Goal: Check status: Check status

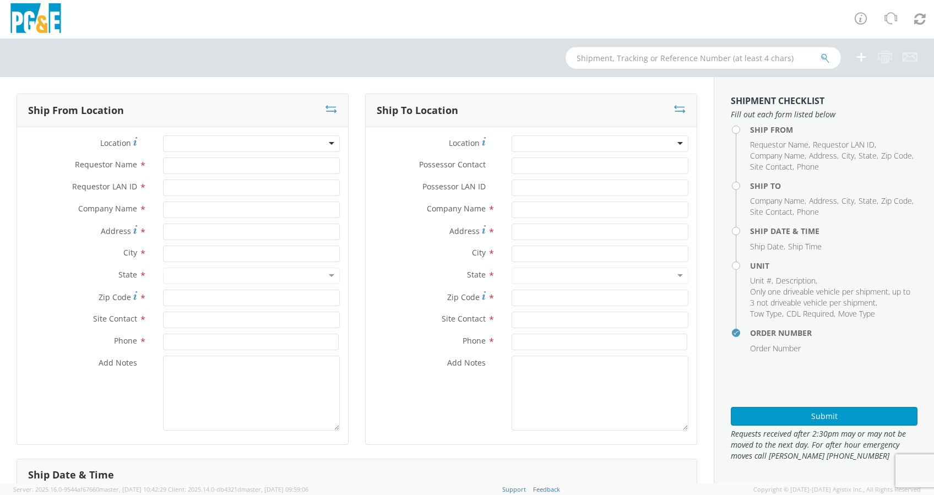
click at [583, 61] on input "text" at bounding box center [702, 58] width 275 height 22
select select "2041093"
paste input "B42635"
type input "B42635"
click at [825, 56] on icon "submit" at bounding box center [824, 58] width 9 height 10
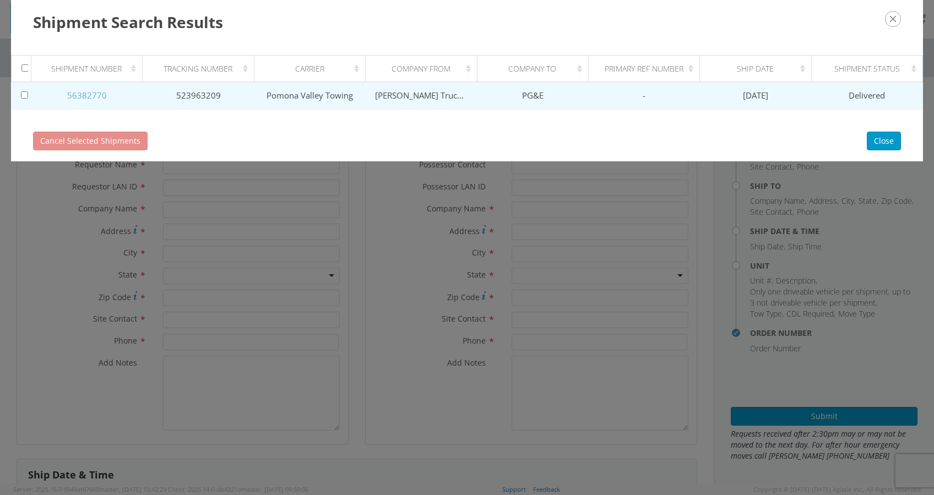
click at [80, 97] on link "56382770" at bounding box center [87, 95] width 40 height 11
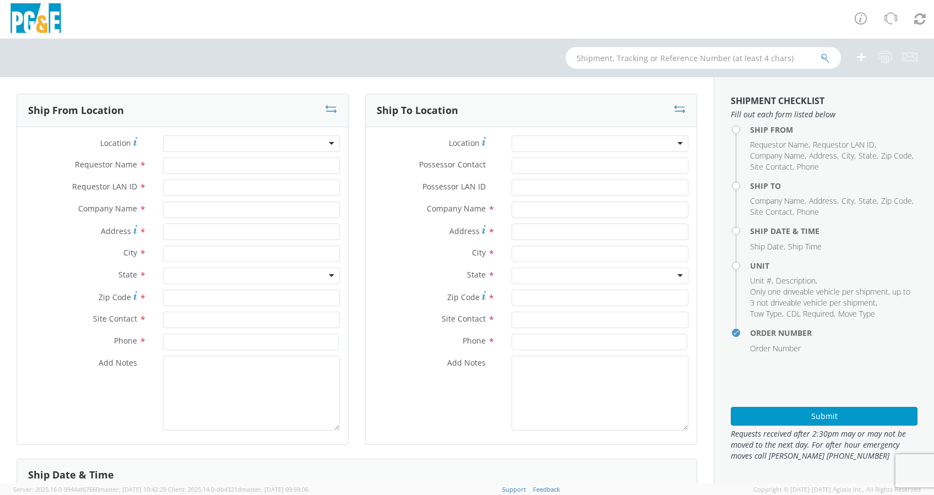
click at [594, 65] on input "text" at bounding box center [702, 58] width 275 height 22
type input "b42215"
click at [820, 52] on button "submit" at bounding box center [824, 58] width 9 height 13
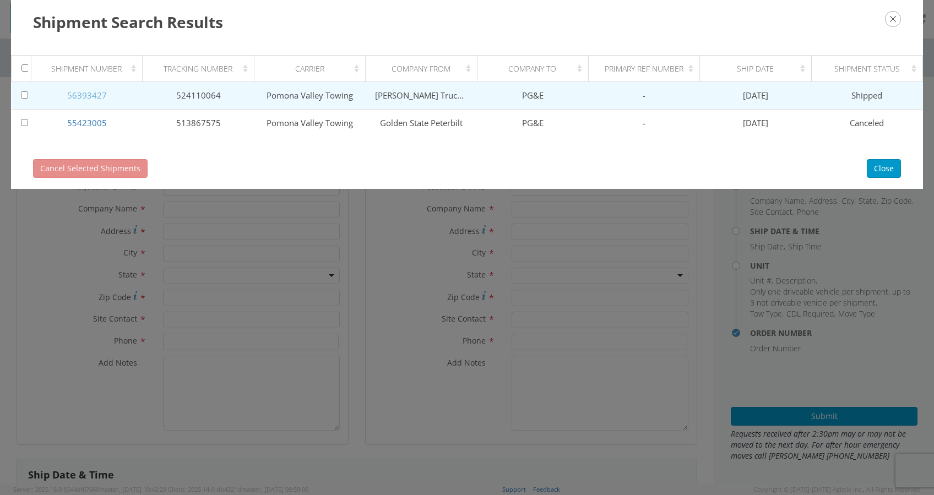
click at [88, 96] on link "56393427" at bounding box center [87, 95] width 40 height 11
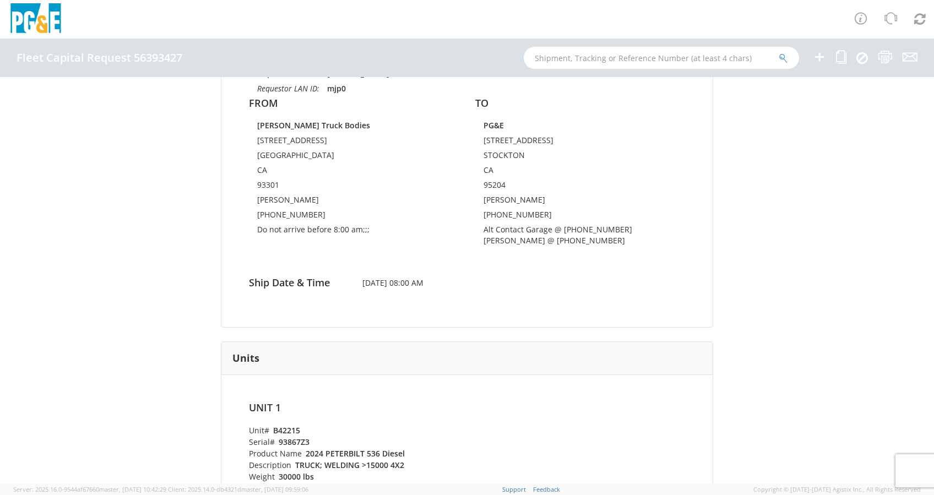
scroll to position [73, 0]
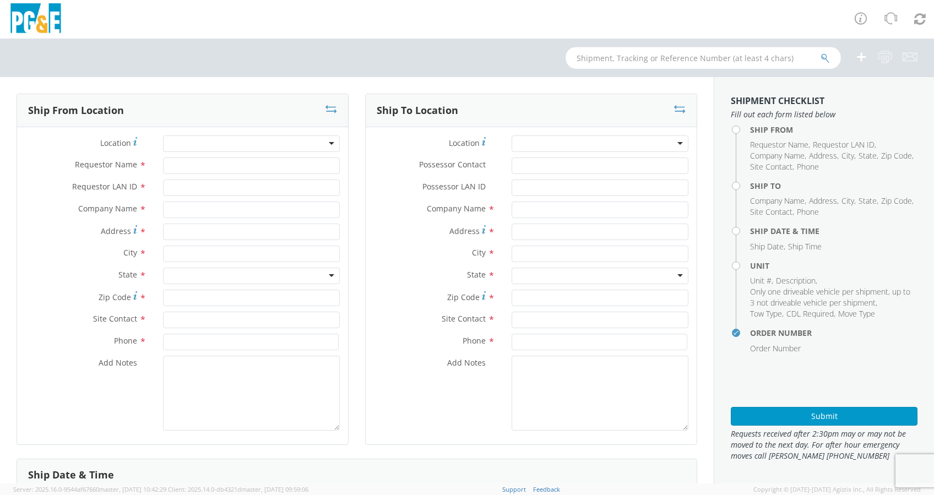
click at [600, 55] on input "text" at bounding box center [702, 58] width 275 height 22
paste input "B42215"
type input "B42215"
click at [828, 57] on icon "submit" at bounding box center [824, 58] width 9 height 10
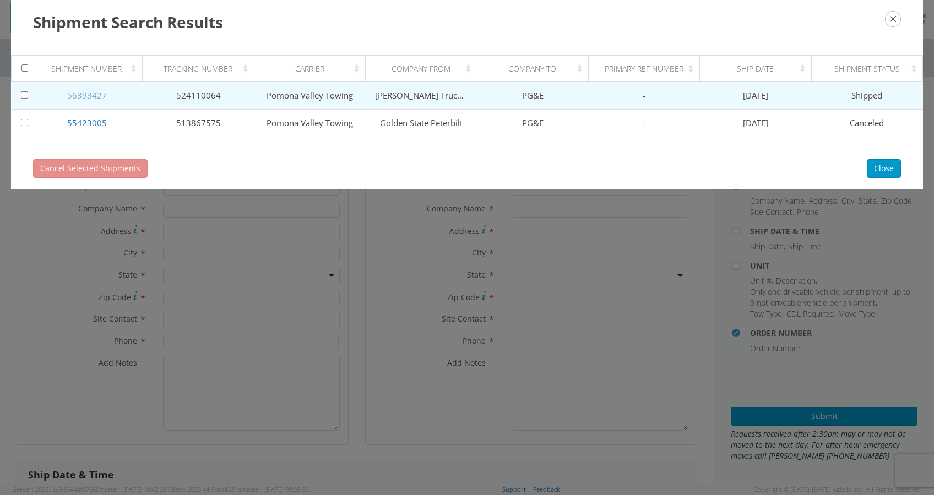
click at [80, 95] on link "56393427" at bounding box center [87, 95] width 40 height 11
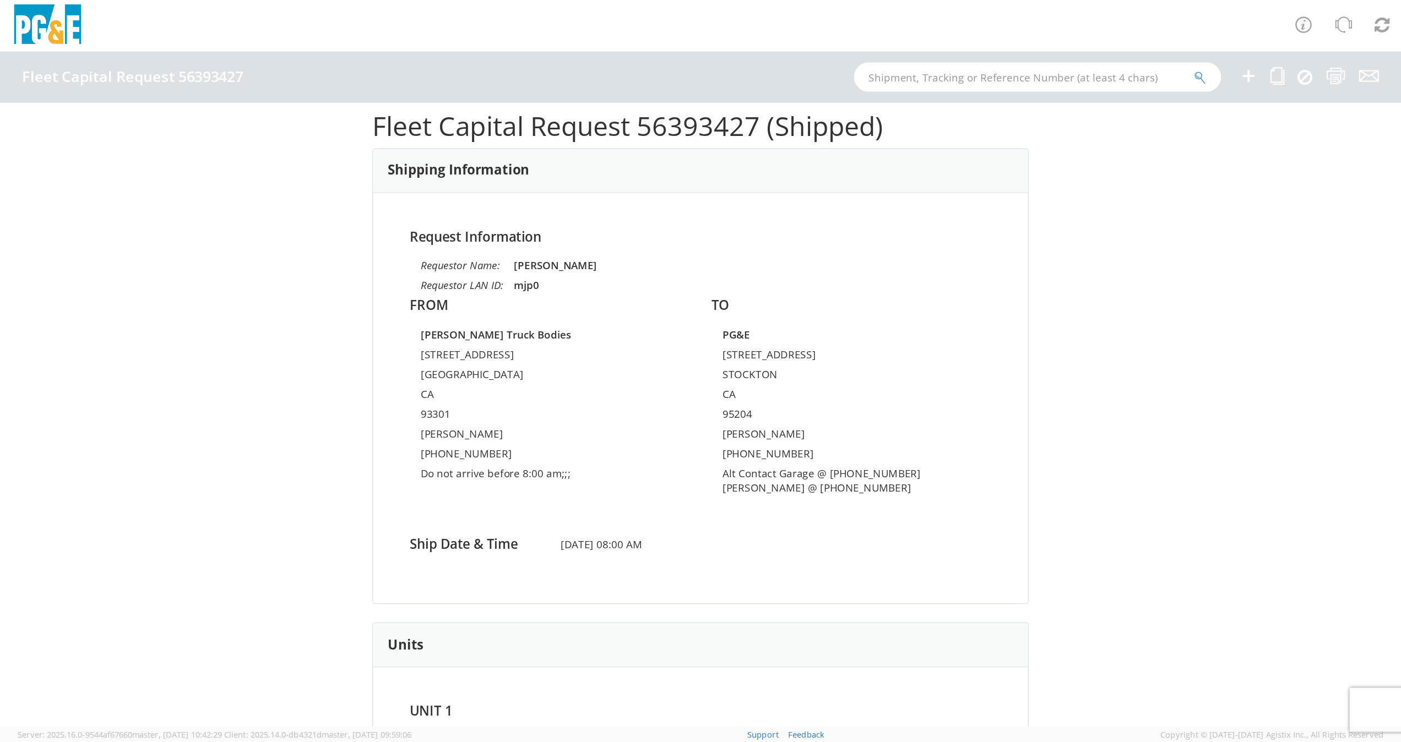
scroll to position [21, 0]
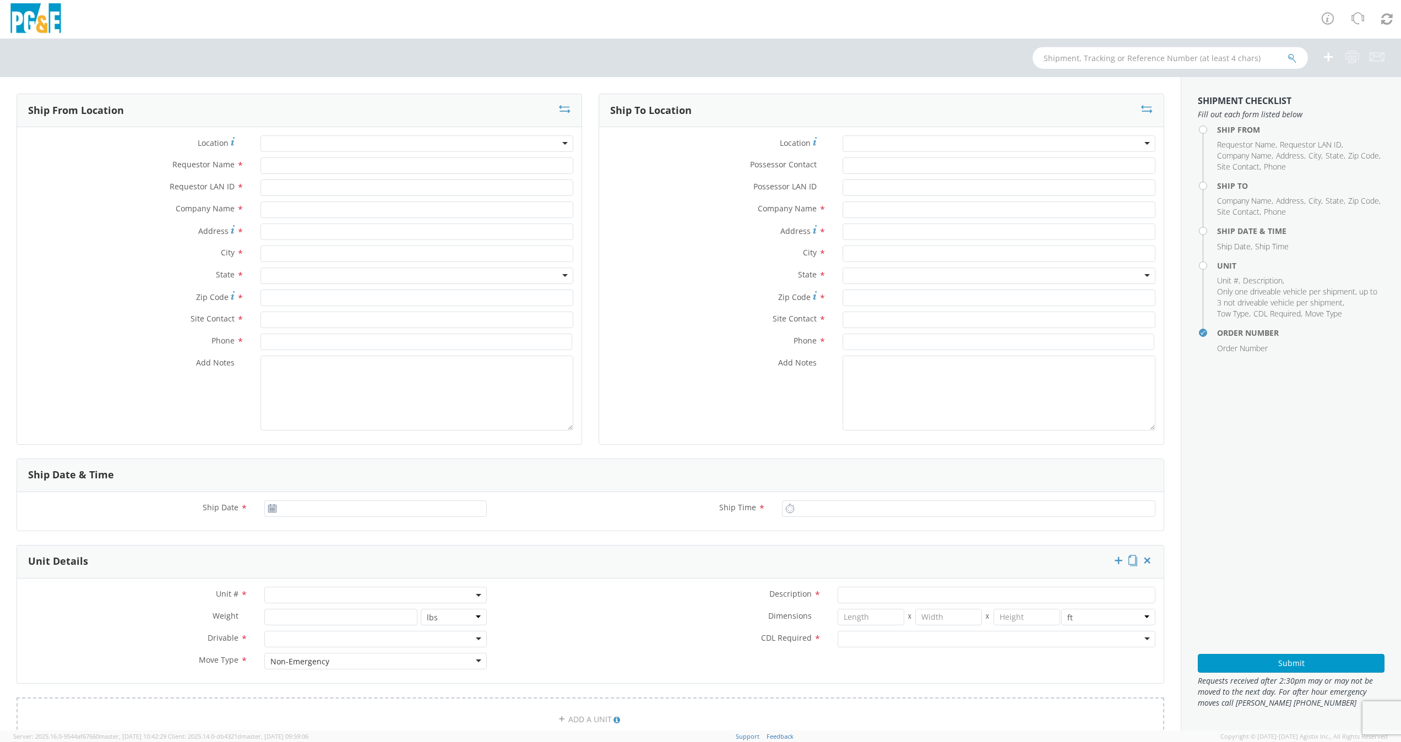
click at [1081, 54] on input "text" at bounding box center [1169, 58] width 275 height 22
type input "b42635"
click at [1289, 56] on icon "submit" at bounding box center [1291, 58] width 9 height 10
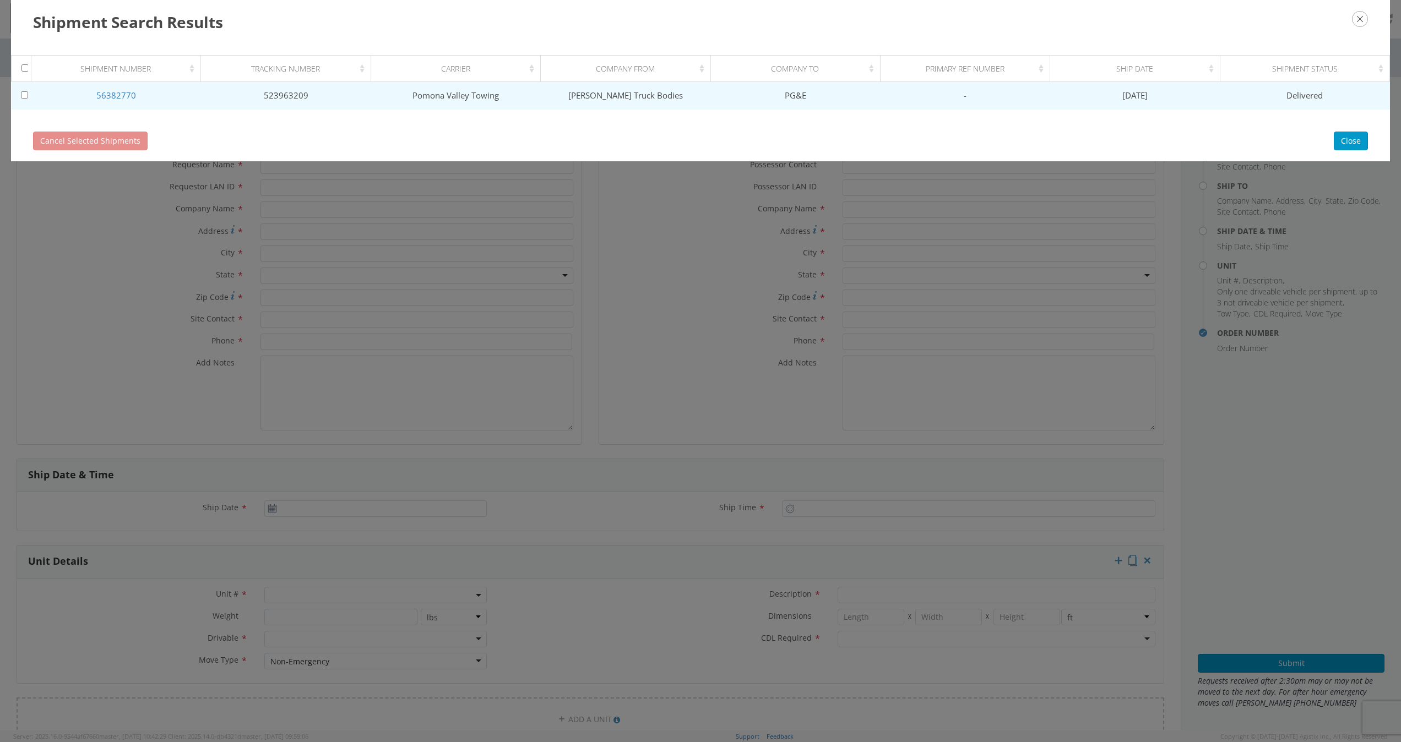
click at [120, 89] on td "56382770" at bounding box center [116, 96] width 170 height 28
click at [110, 97] on link "56382770" at bounding box center [116, 95] width 40 height 11
